Goal: Find specific page/section

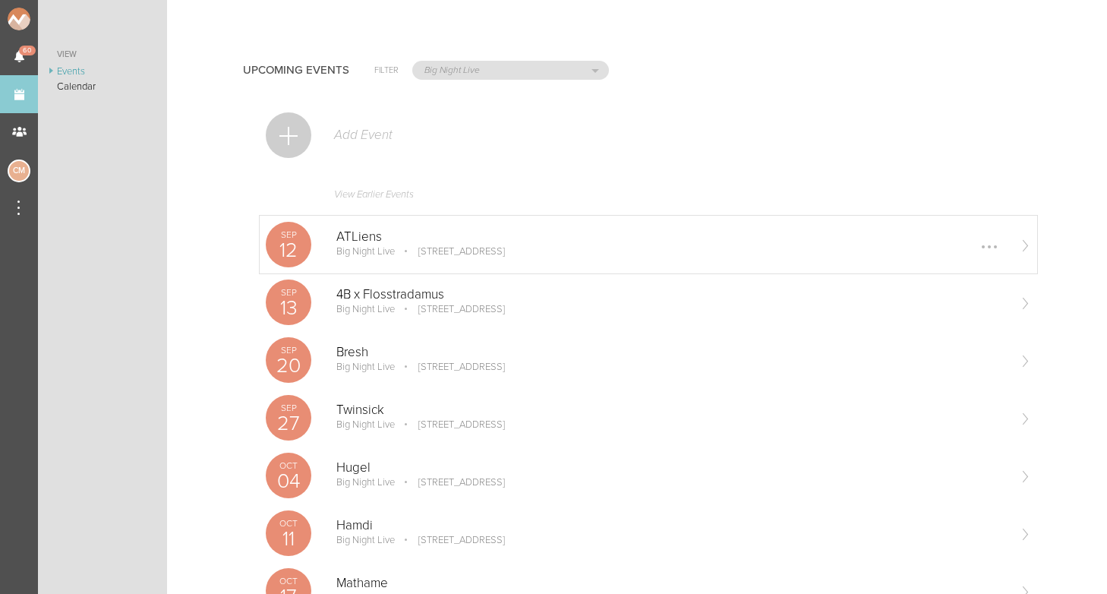
click at [401, 241] on p "ATLiens" at bounding box center [671, 236] width 670 height 15
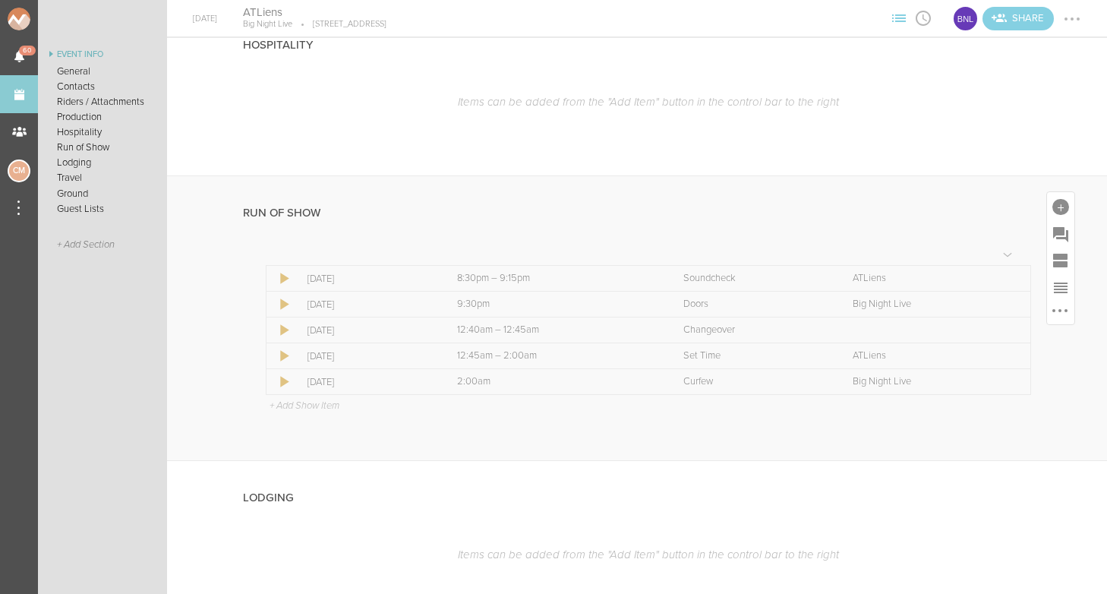
scroll to position [2306, 0]
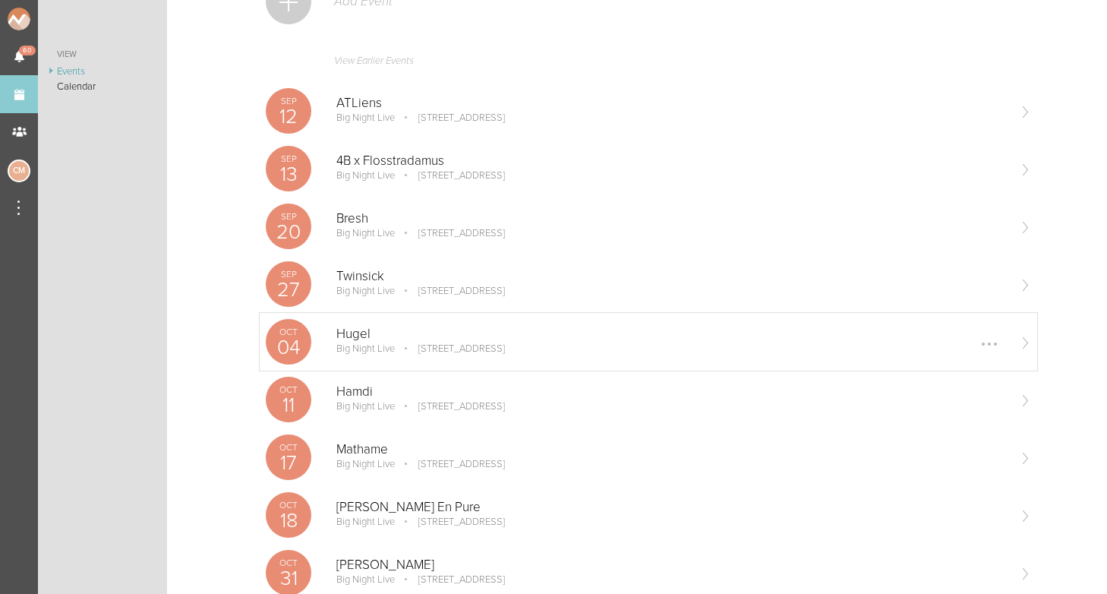
scroll to position [148, 0]
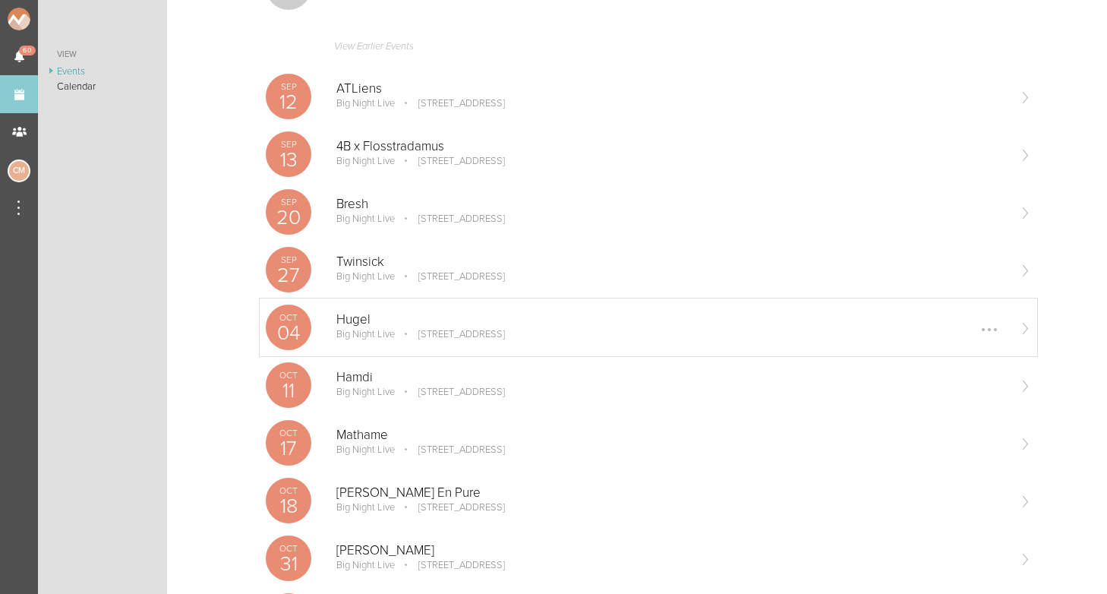
click at [358, 343] on div "Oct 04 Hugel Big Night Live 110 Causeway St, Boston, MA 02114, USA Edit Remove" at bounding box center [648, 327] width 777 height 58
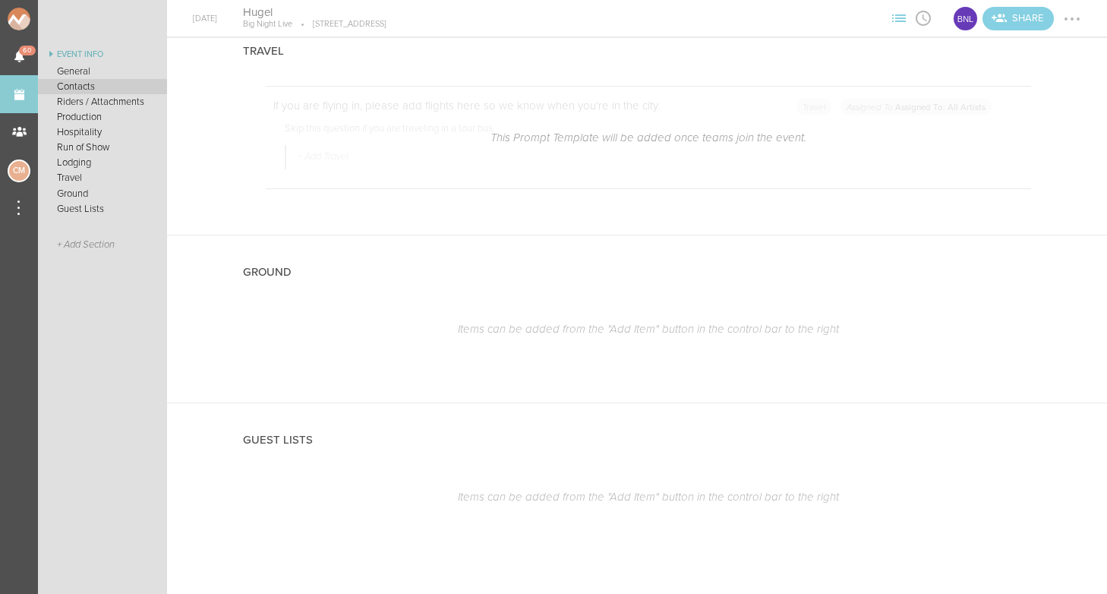
scroll to position [2473, 0]
click at [24, 95] on link "Events" at bounding box center [19, 94] width 38 height 38
